Goal: Task Accomplishment & Management: Manage account settings

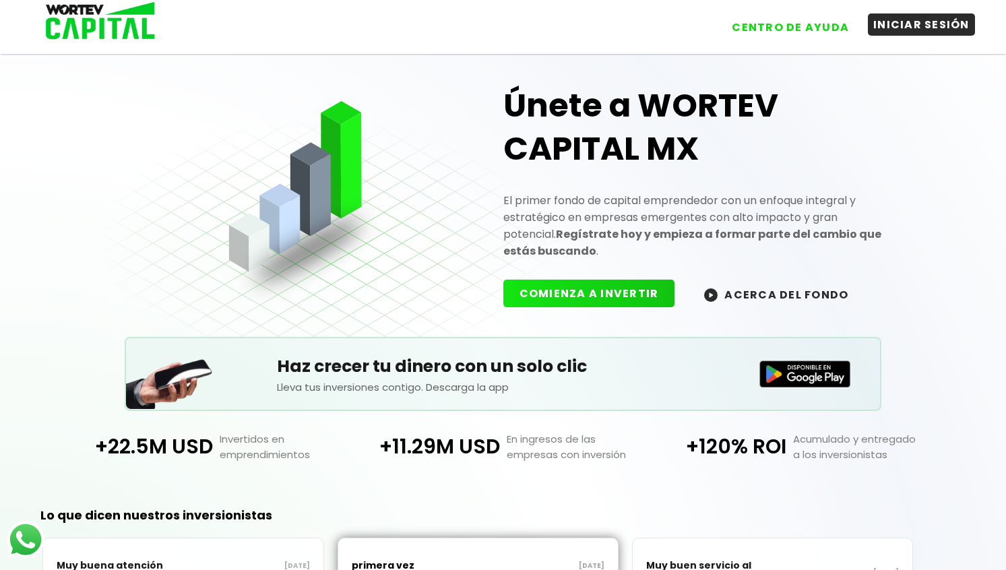
click at [933, 33] on button "INICIAR SESIÓN" at bounding box center [921, 24] width 107 height 22
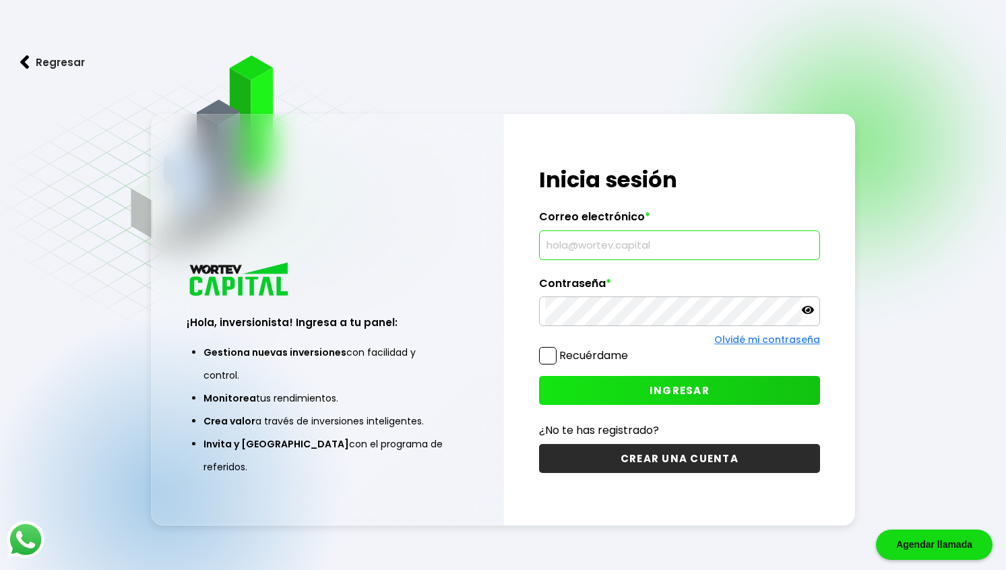
click at [681, 238] on input "text" at bounding box center [679, 245] width 269 height 28
type input "[PERSON_NAME][EMAIL_ADDRESS][DOMAIN_NAME]"
click at [556, 352] on span at bounding box center [548, 356] width 18 height 18
click at [631, 349] on input "Recuérdame" at bounding box center [631, 349] width 0 height 0
click at [640, 383] on button "INGRESAR" at bounding box center [679, 390] width 281 height 29
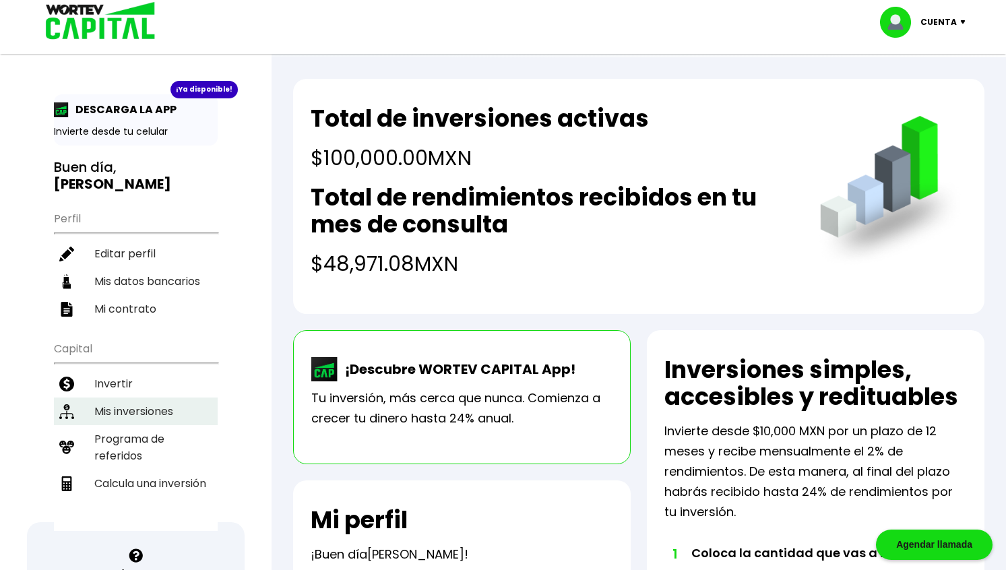
click at [148, 398] on li "Mis inversiones" at bounding box center [136, 412] width 164 height 28
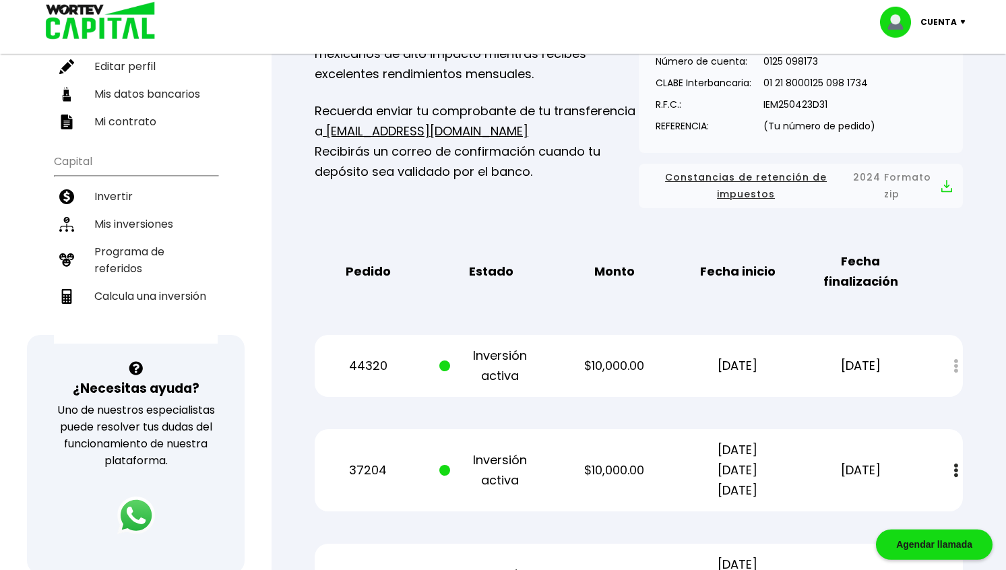
scroll to position [275, 0]
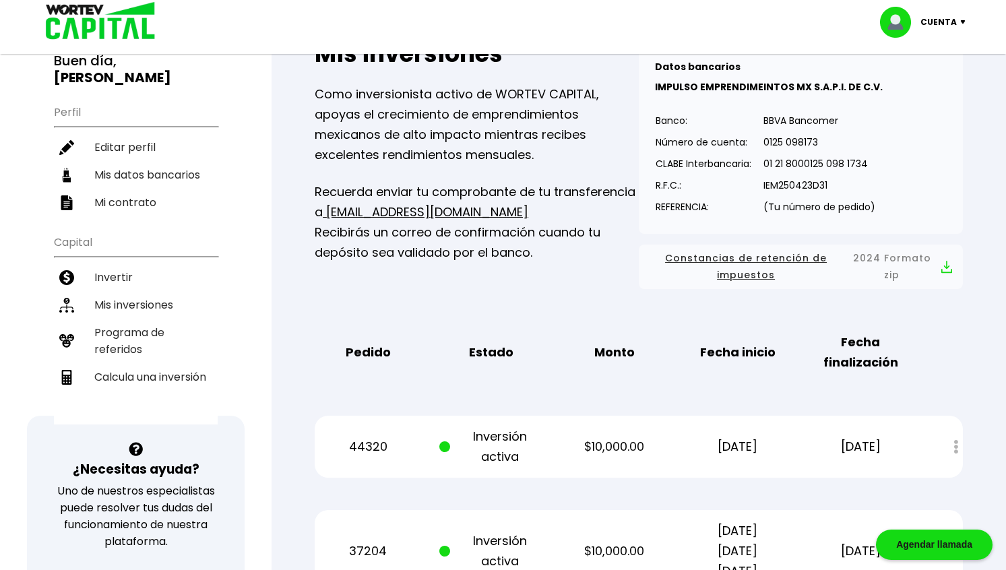
scroll to position [0, 0]
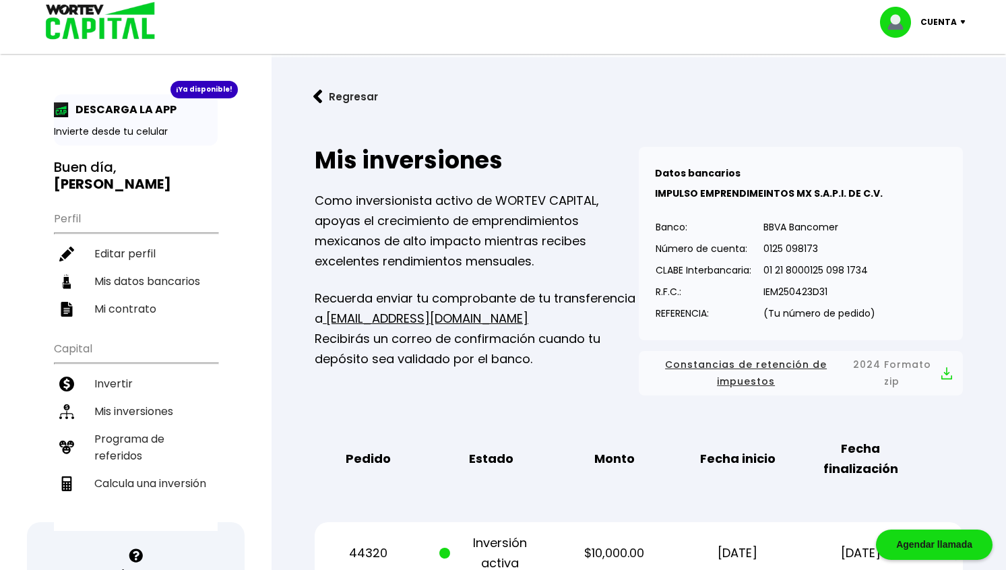
click at [949, 22] on p "Cuenta" at bounding box center [938, 22] width 36 height 20
click at [914, 98] on li "Cerrar sesión" at bounding box center [925, 90] width 108 height 28
